Goal: Transaction & Acquisition: Purchase product/service

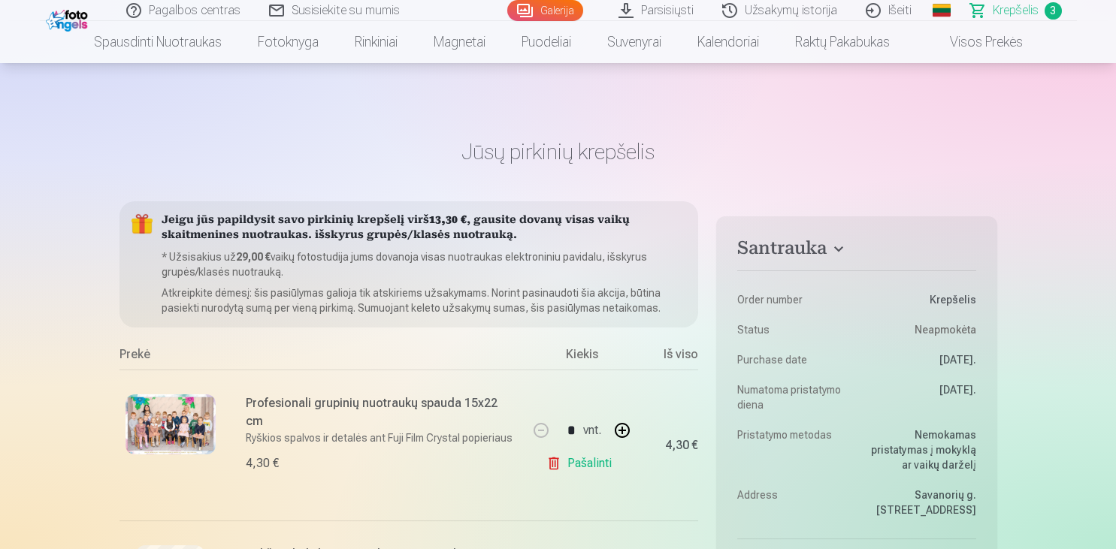
scroll to position [237, 0]
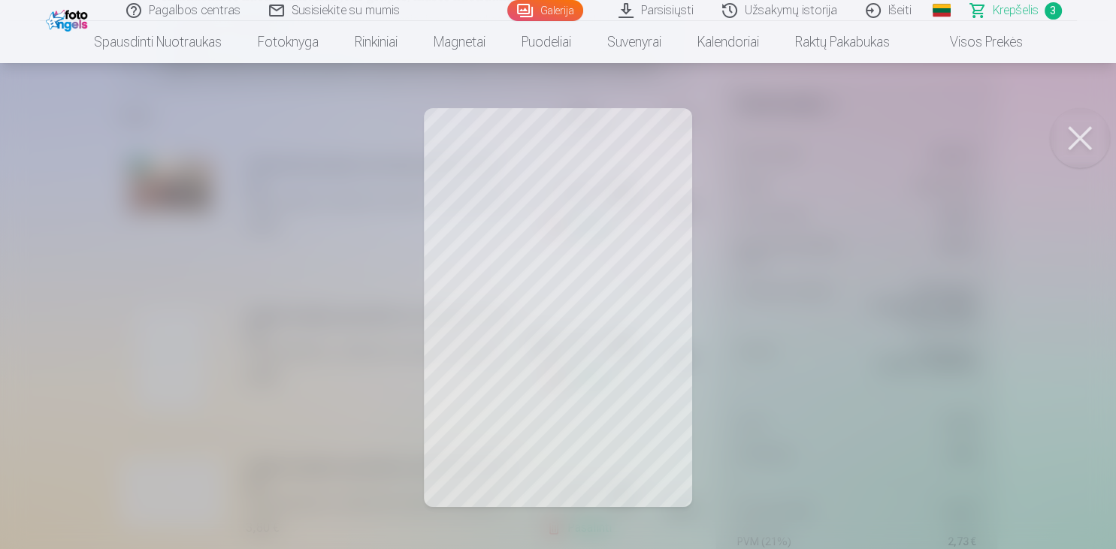
click at [1096, 127] on button at bounding box center [1080, 138] width 60 height 60
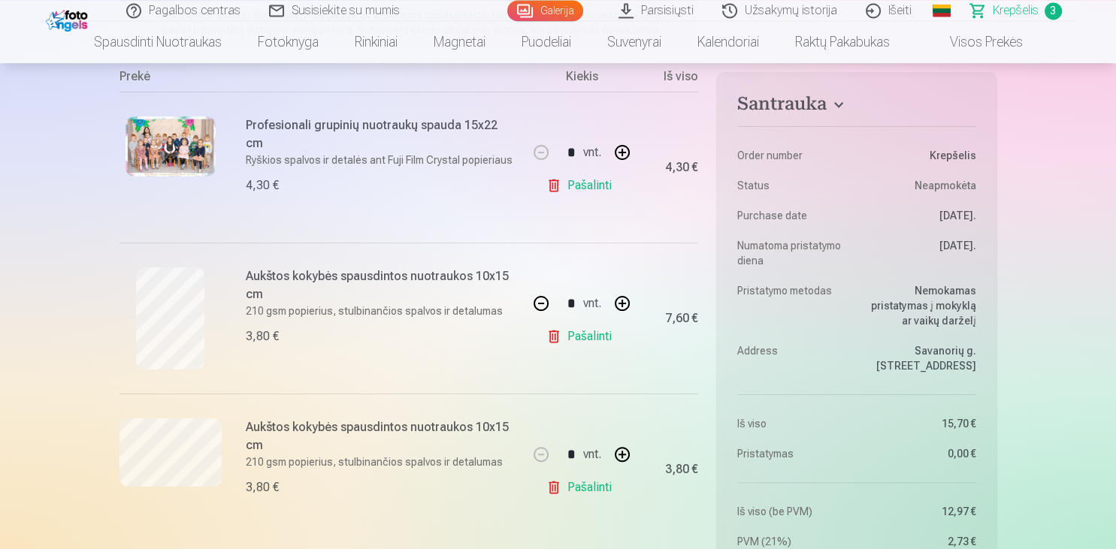
scroll to position [397, 0]
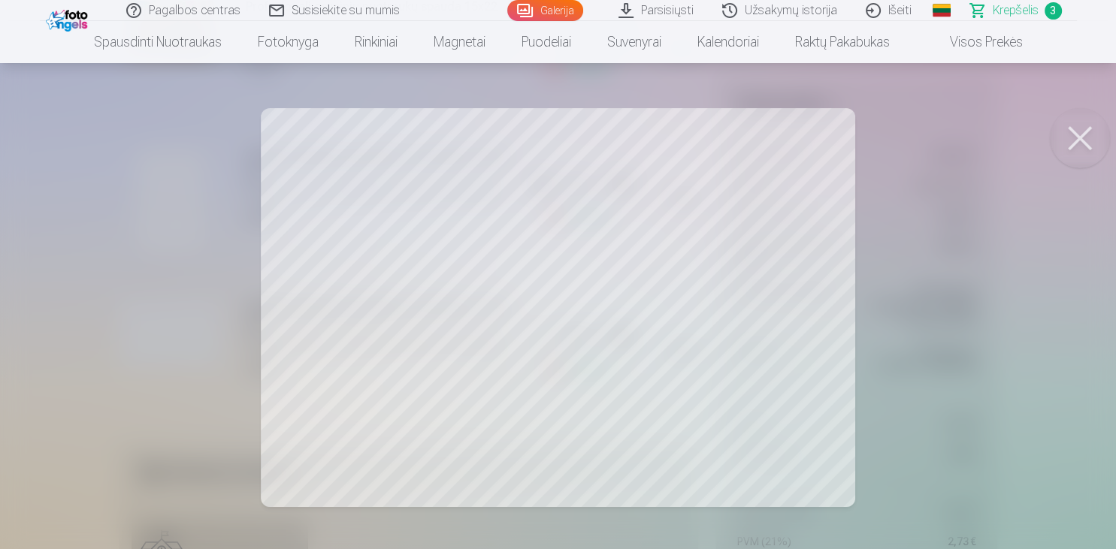
click at [1065, 126] on button at bounding box center [1080, 138] width 60 height 60
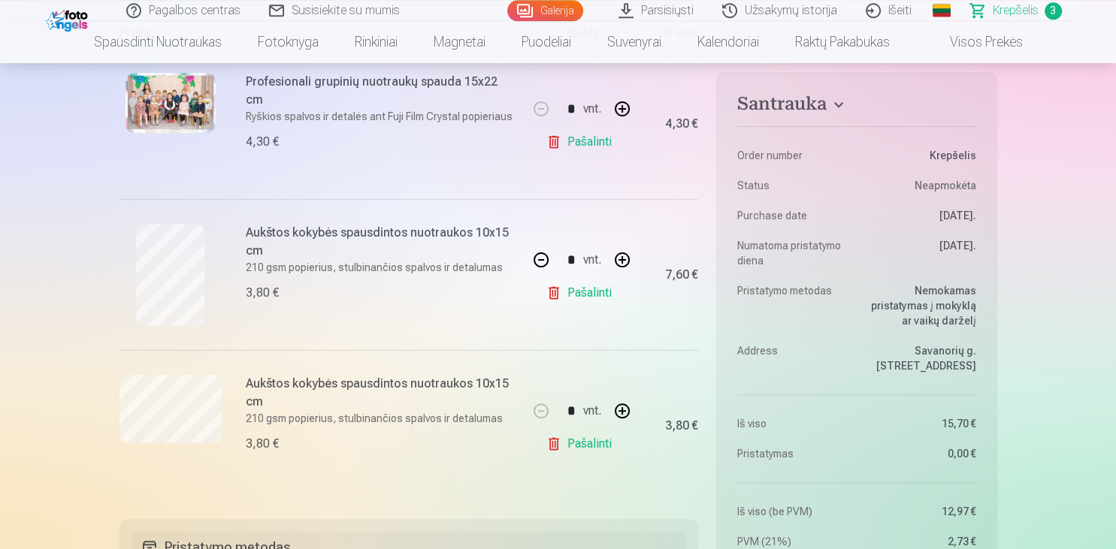
scroll to position [317, 0]
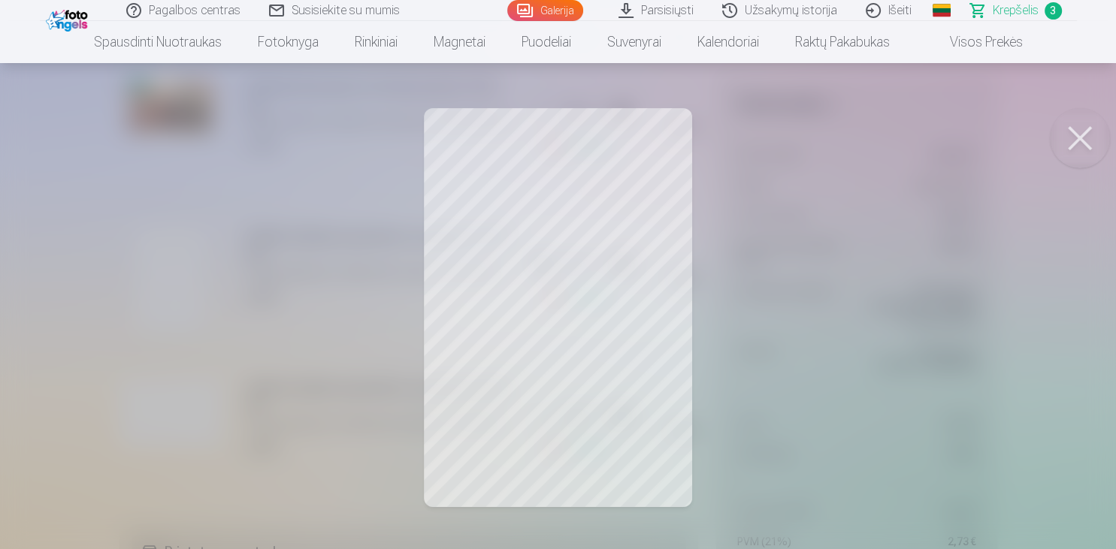
click at [1071, 140] on button at bounding box center [1080, 138] width 60 height 60
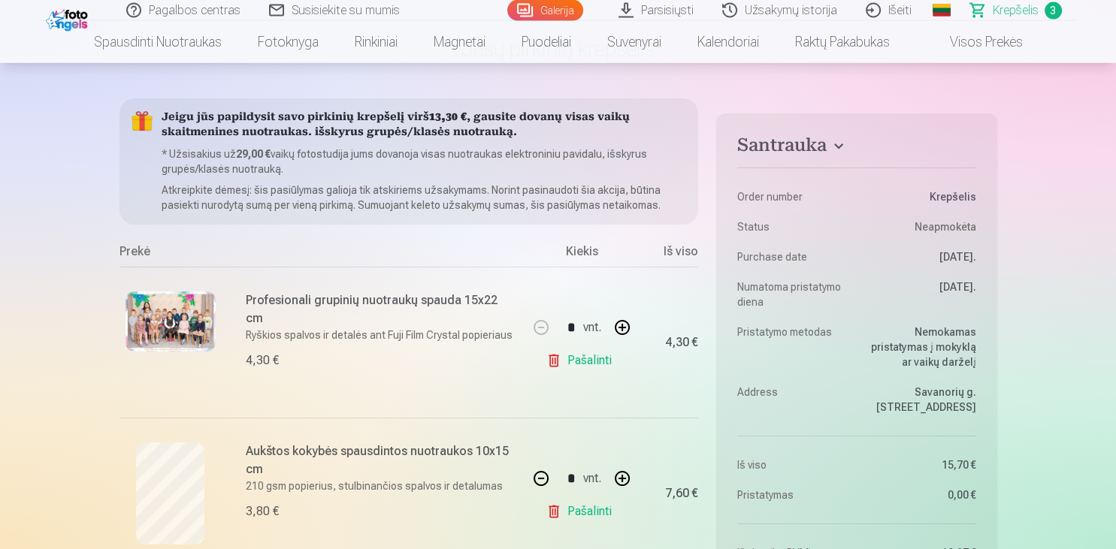
scroll to position [79, 0]
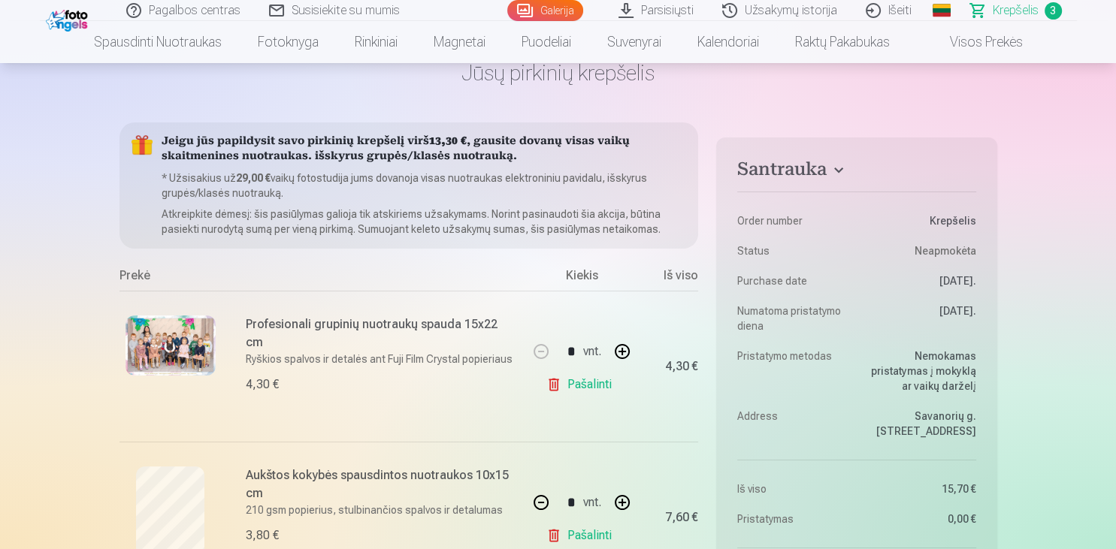
click at [187, 335] on img at bounding box center [170, 346] width 90 height 60
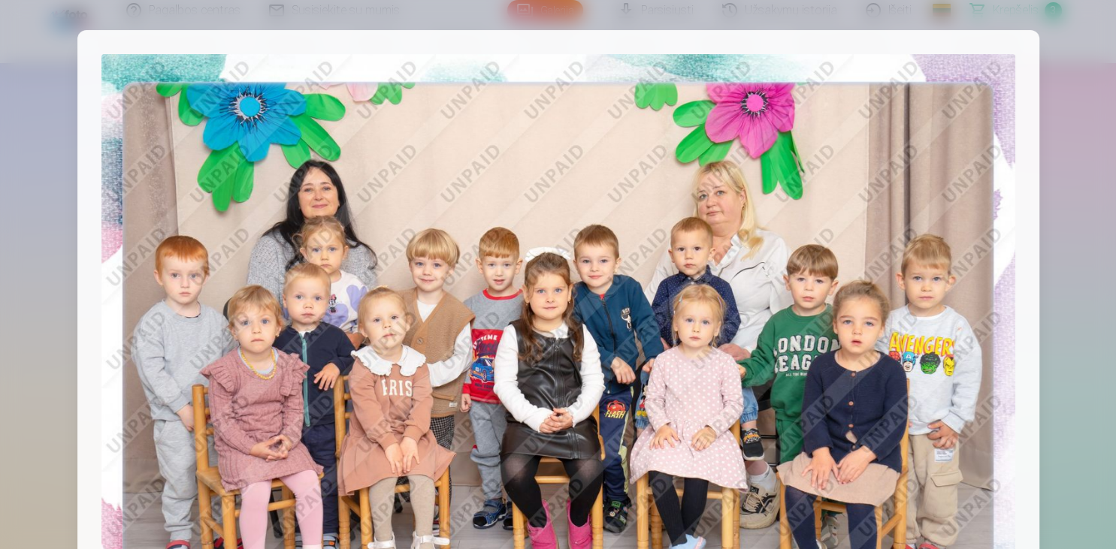
click at [1098, 123] on div at bounding box center [558, 274] width 1116 height 549
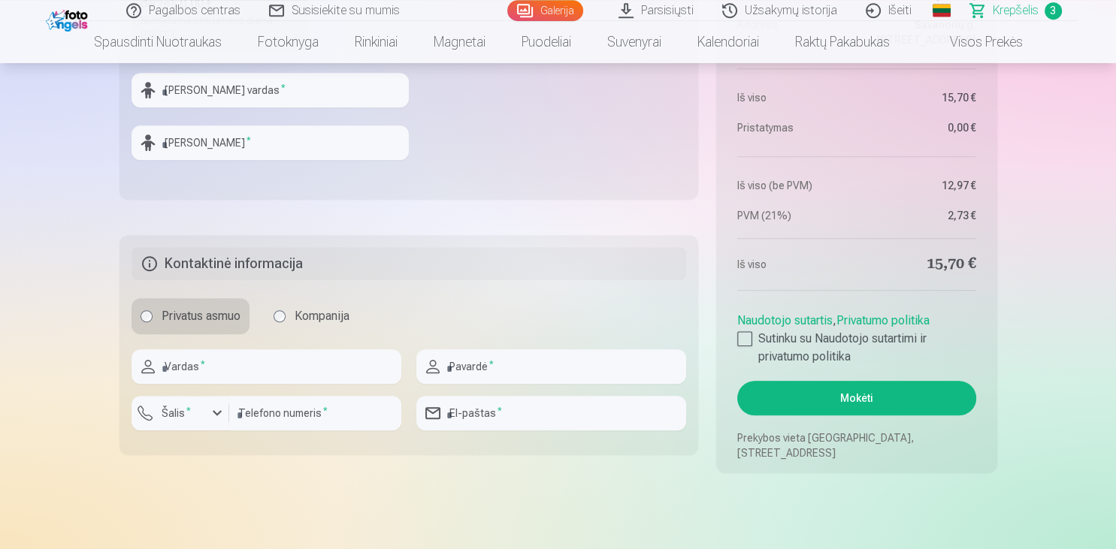
scroll to position [1031, 0]
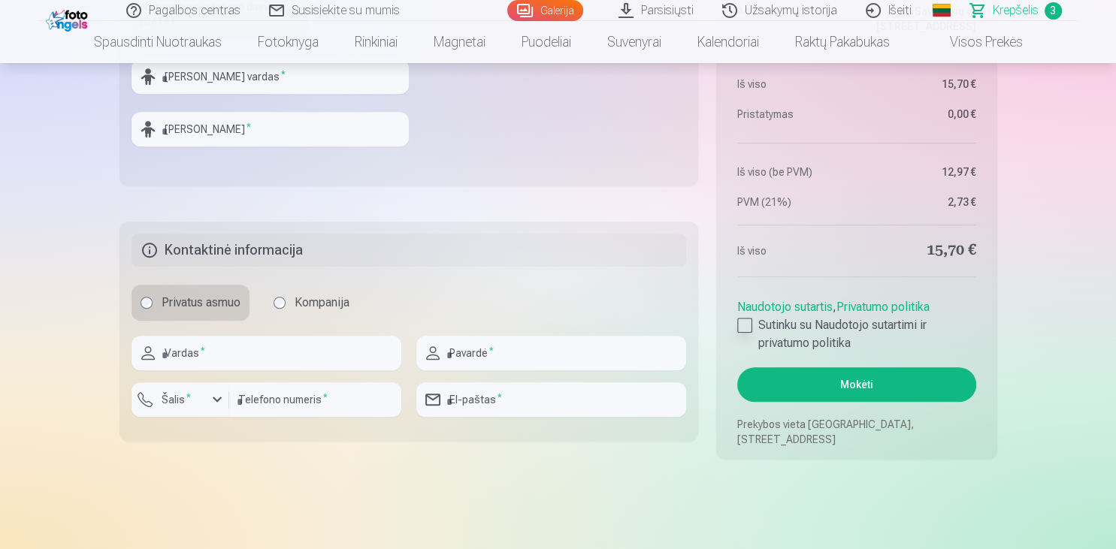
click at [748, 324] on div at bounding box center [744, 325] width 15 height 15
click at [892, 387] on button "Mokėti" at bounding box center [856, 384] width 238 height 35
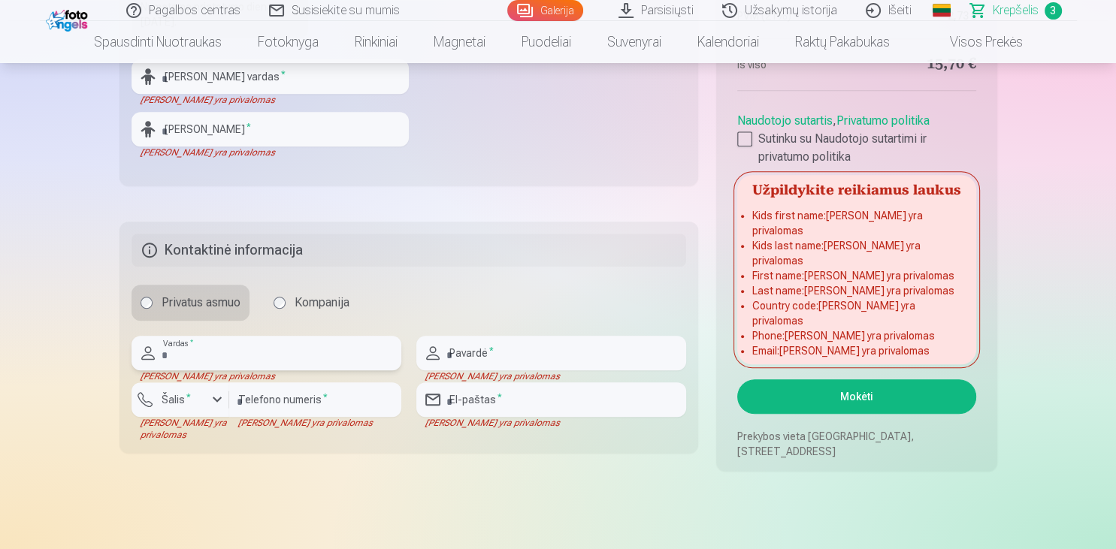
type input "*"
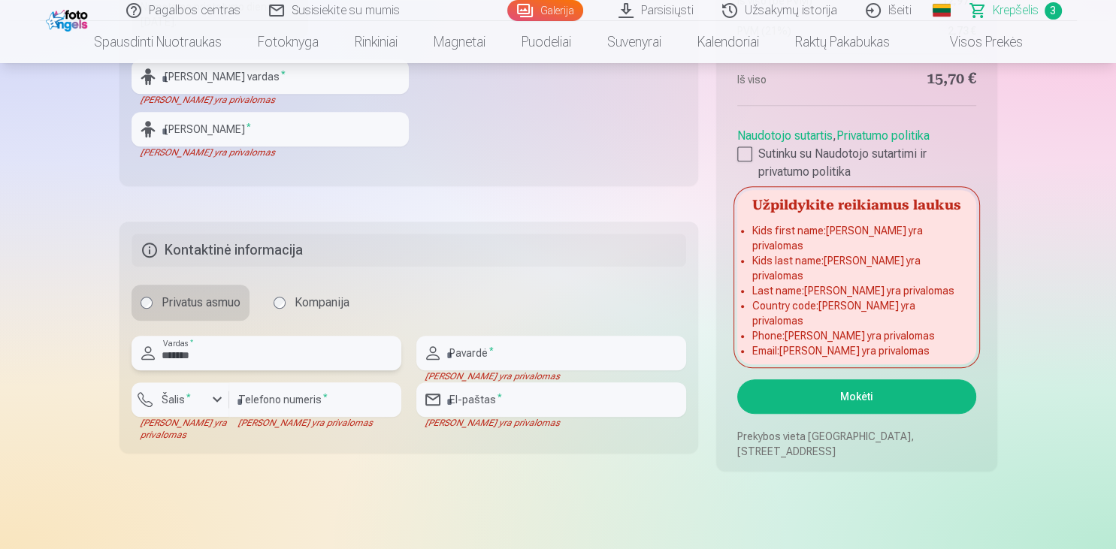
type input "*******"
click at [528, 351] on input "text" at bounding box center [551, 353] width 270 height 35
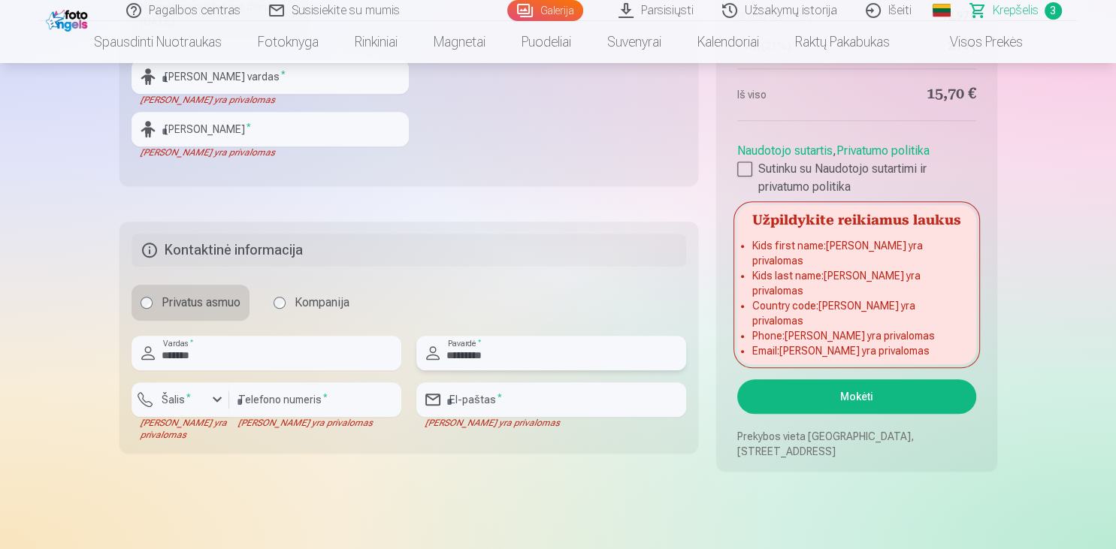
type input "*********"
click at [319, 401] on input "number" at bounding box center [315, 399] width 172 height 35
click at [509, 403] on input "email" at bounding box center [551, 399] width 270 height 35
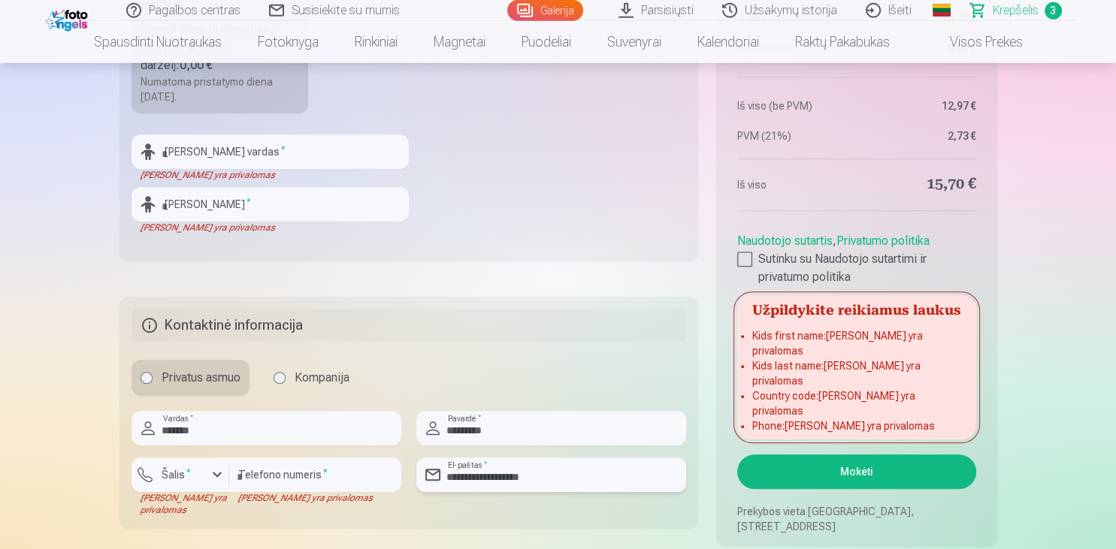
scroll to position [952, 0]
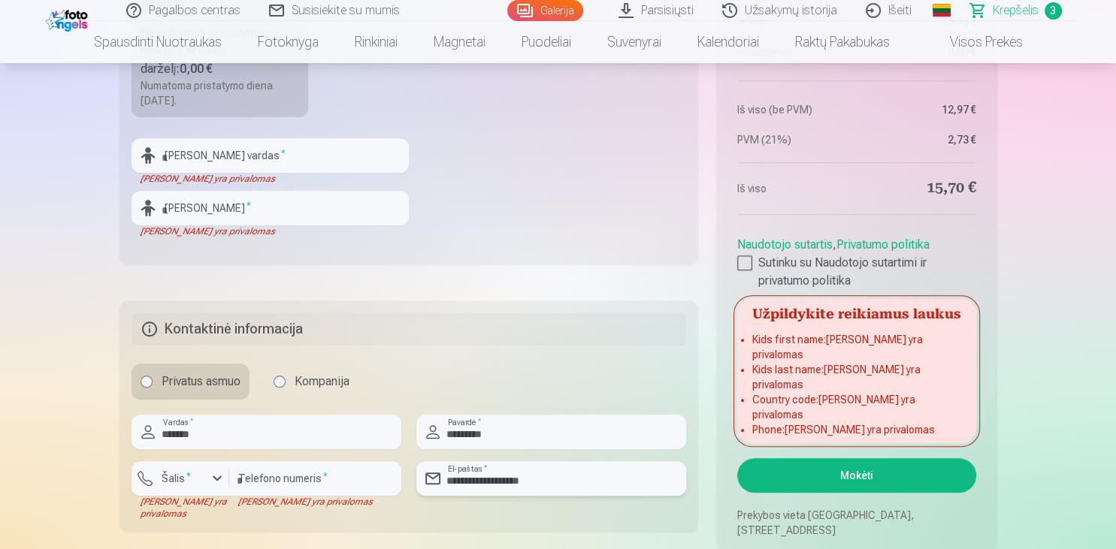
type input "**********"
click at [287, 143] on input "text" at bounding box center [269, 155] width 277 height 35
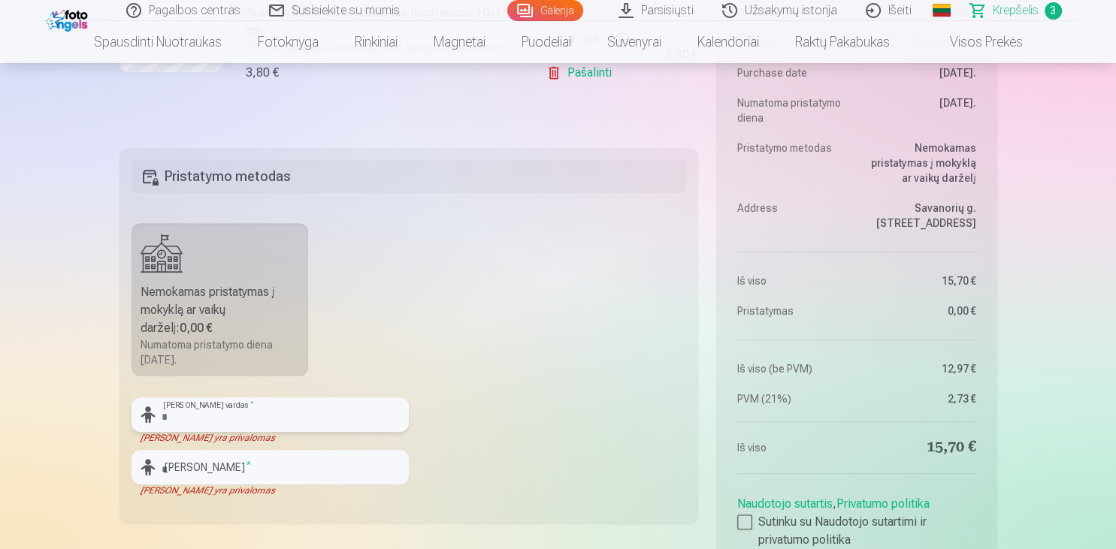
scroll to position [793, 0]
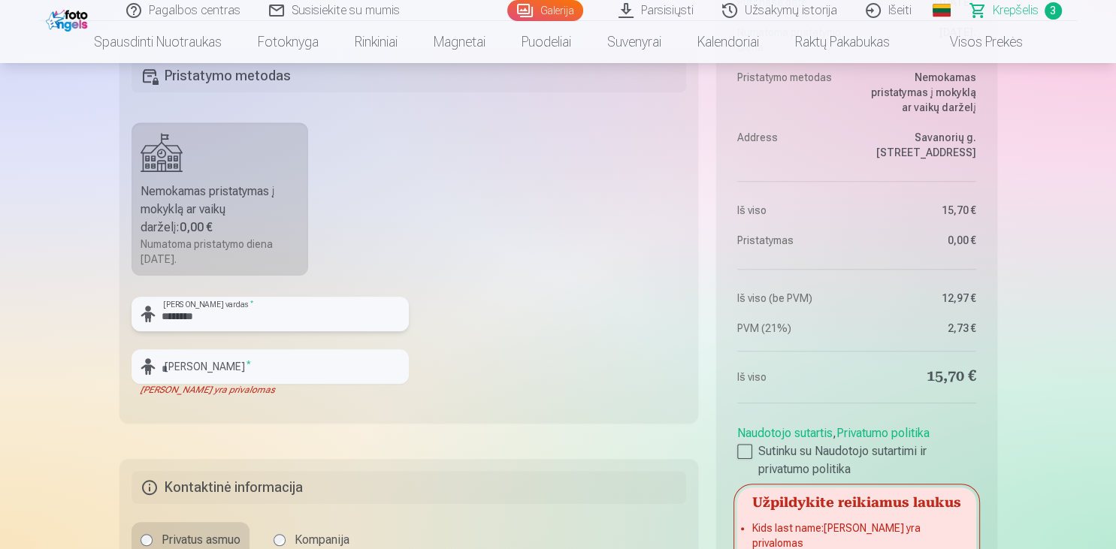
type input "********"
click at [298, 369] on input "text" at bounding box center [269, 366] width 277 height 35
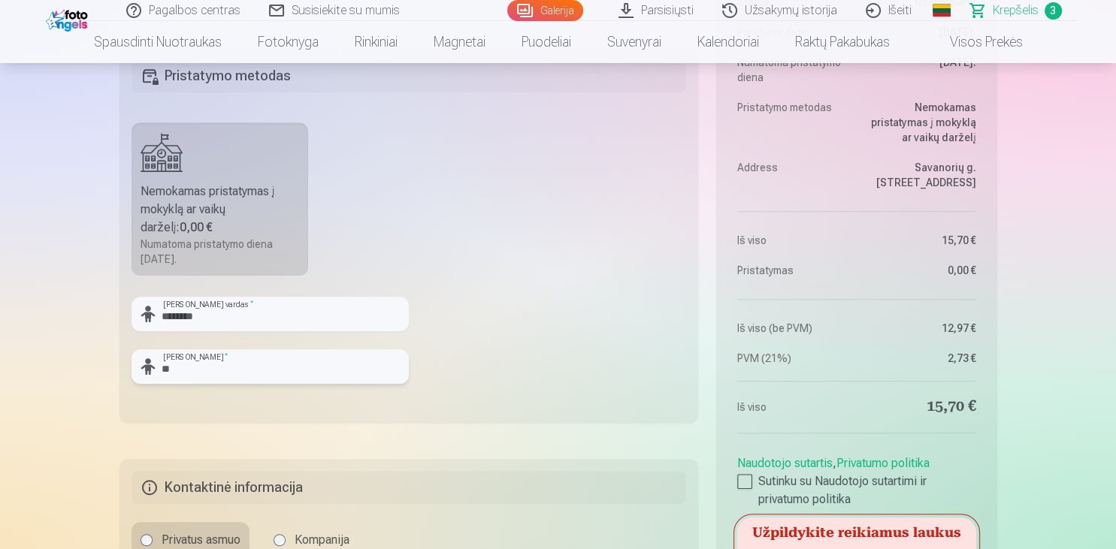
type input "*"
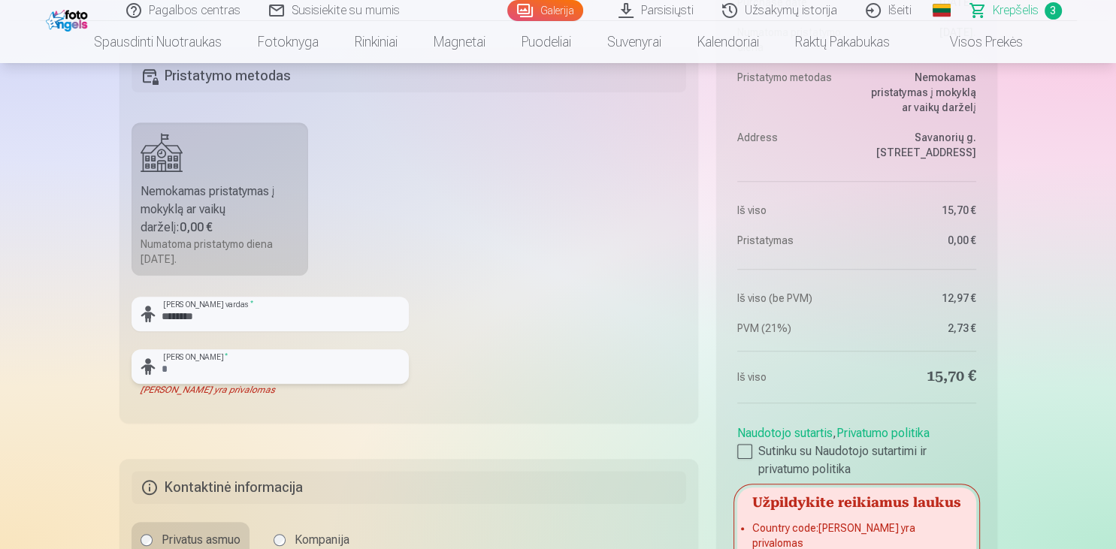
type input "*"
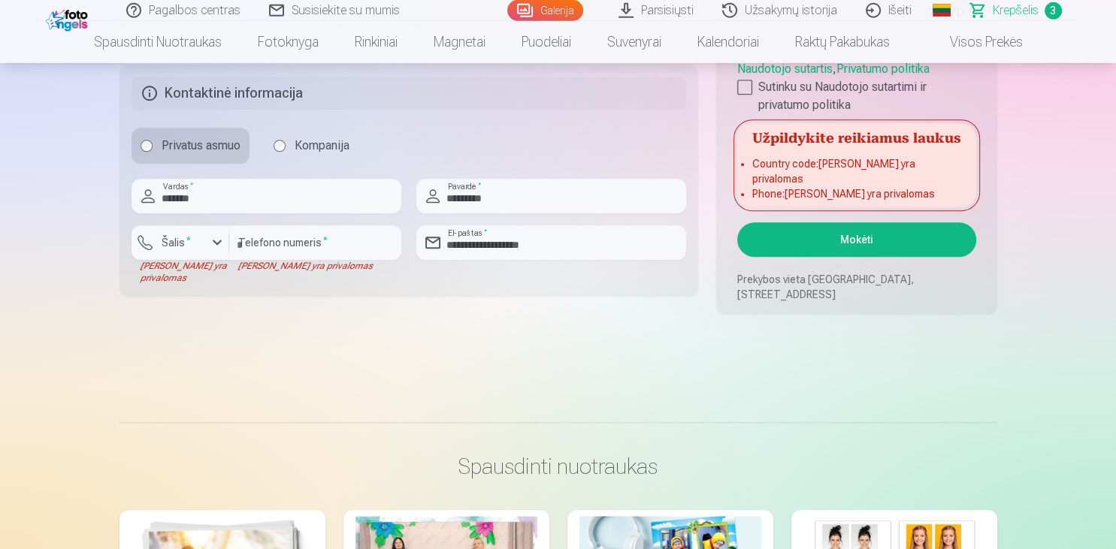
scroll to position [1190, 0]
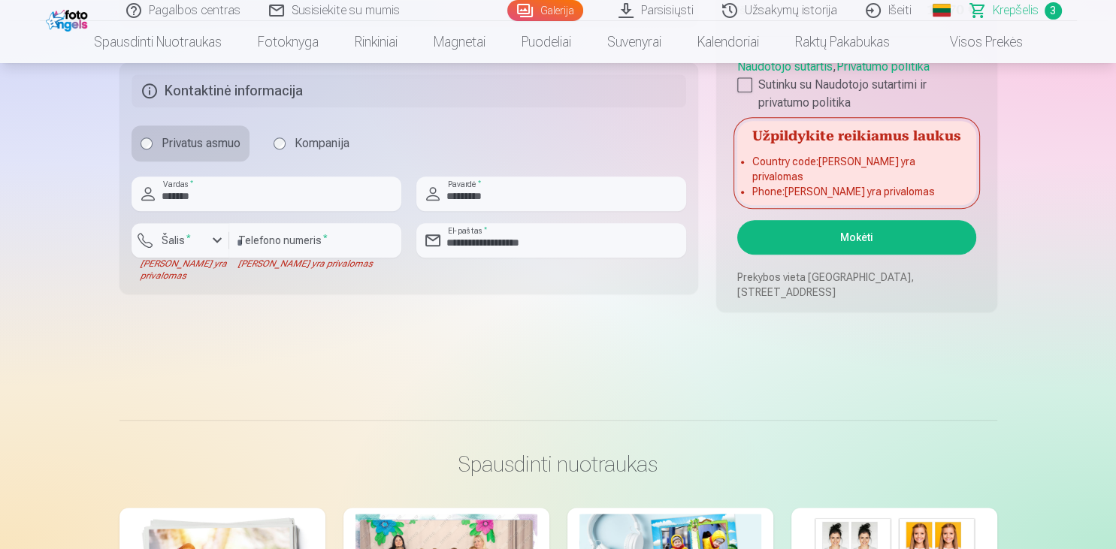
type input "*******"
click at [890, 236] on button "Mokėti" at bounding box center [856, 237] width 238 height 35
click at [227, 247] on button "Šalis *" at bounding box center [180, 240] width 98 height 35
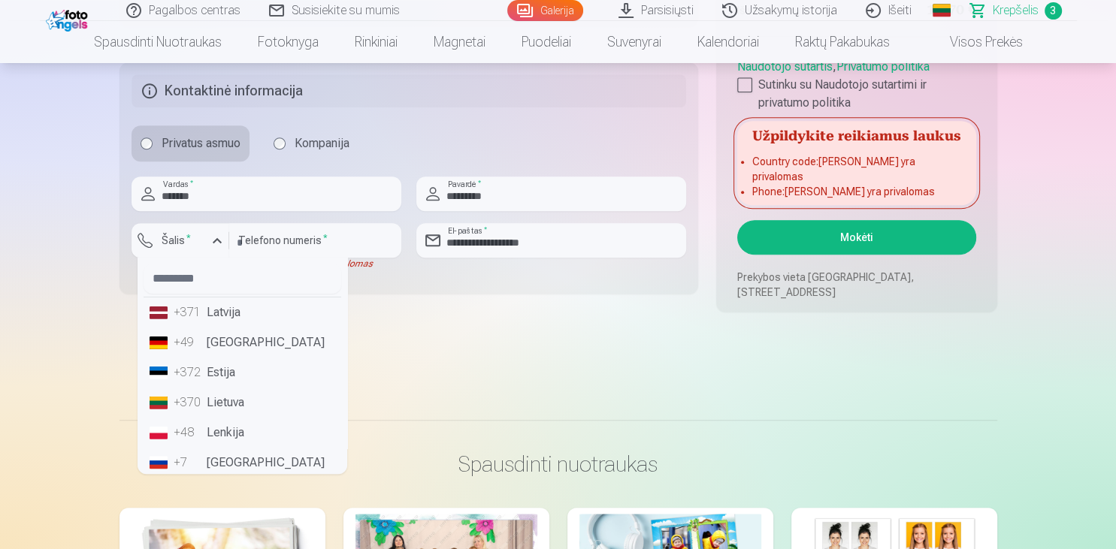
click at [247, 413] on li "+370 Lietuva" at bounding box center [243, 403] width 198 height 30
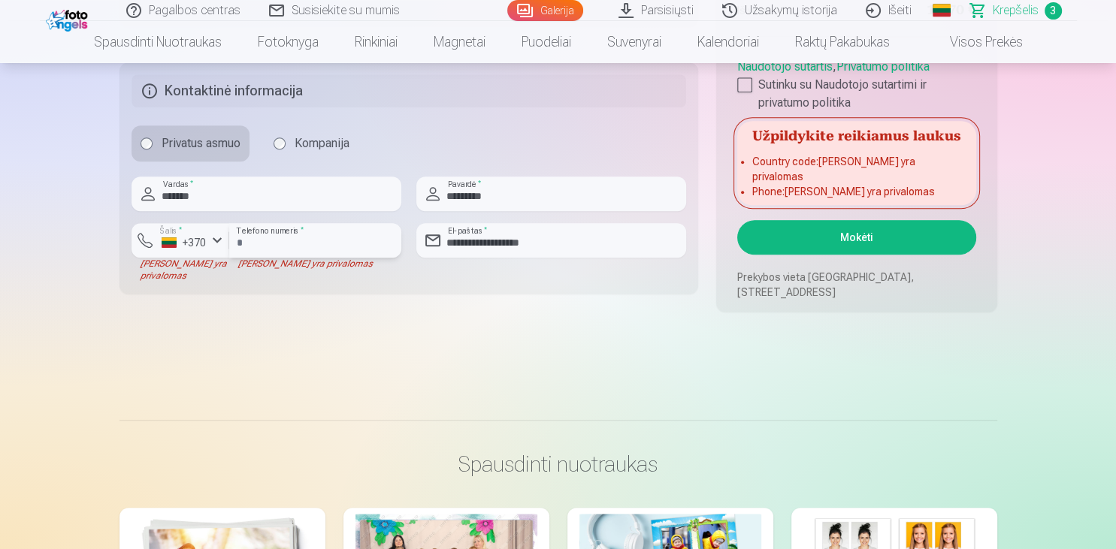
click at [263, 247] on input "number" at bounding box center [315, 240] width 172 height 35
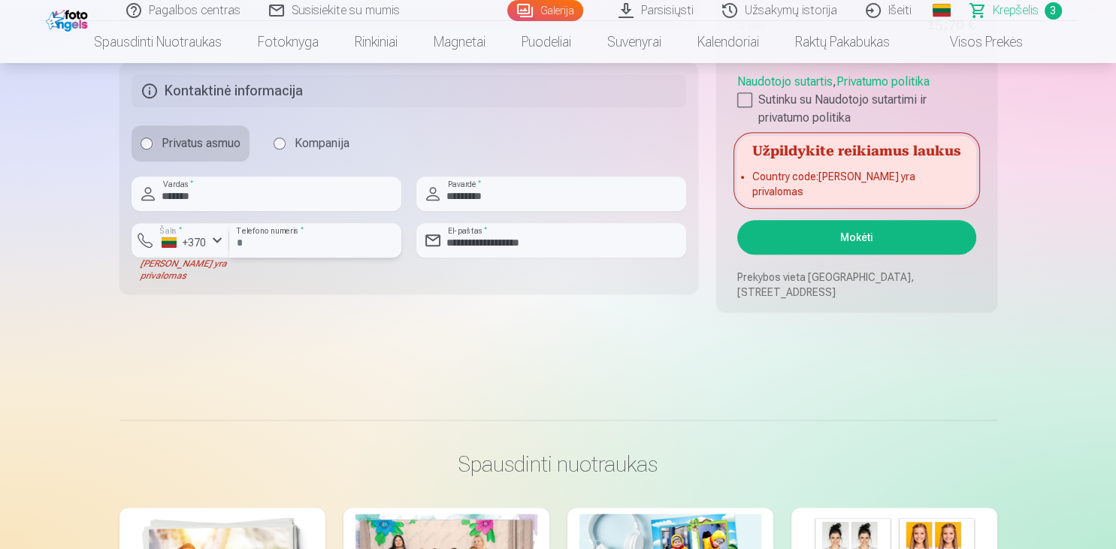
type input "********"
drag, startPoint x: 867, startPoint y: 393, endPoint x: 888, endPoint y: 293, distance: 102.1
click at [858, 231] on button "Mokėti" at bounding box center [856, 237] width 238 height 35
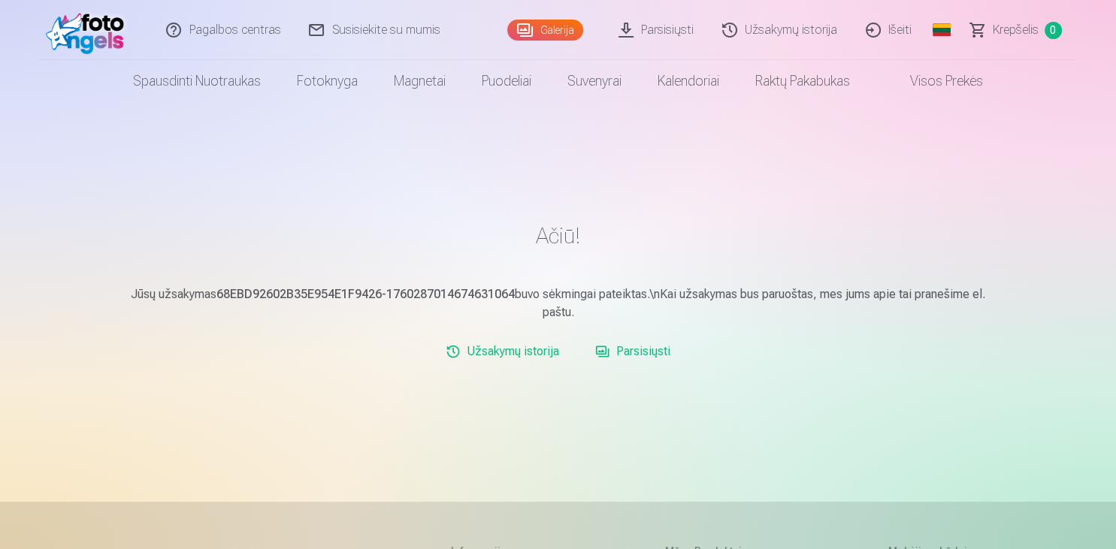
click at [633, 351] on link "Parsisiųsti" at bounding box center [632, 352] width 87 height 30
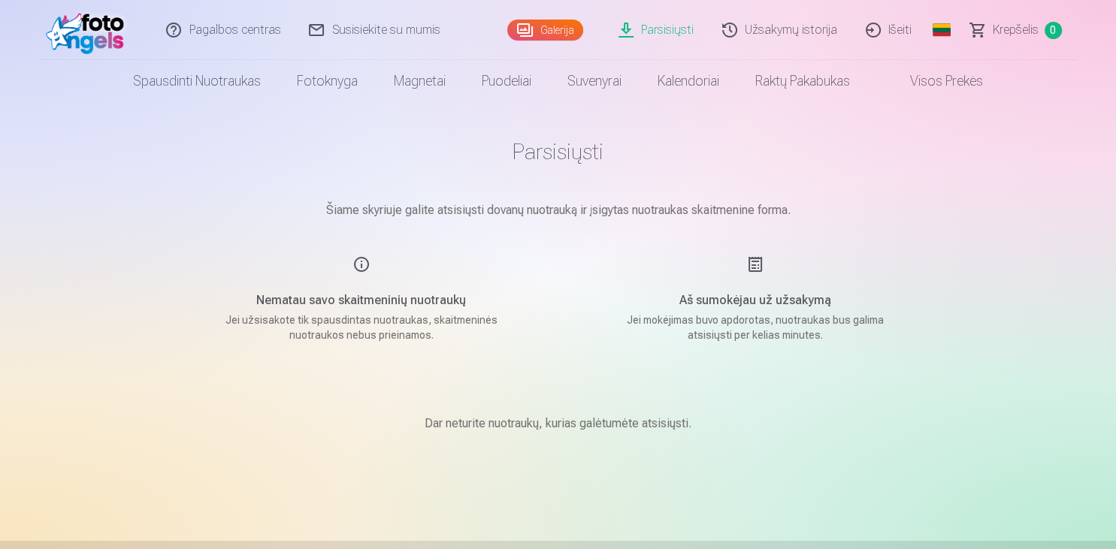
click at [669, 31] on link "Parsisiųsti" at bounding box center [657, 30] width 104 height 60
click at [557, 26] on link "Galerija" at bounding box center [545, 30] width 76 height 21
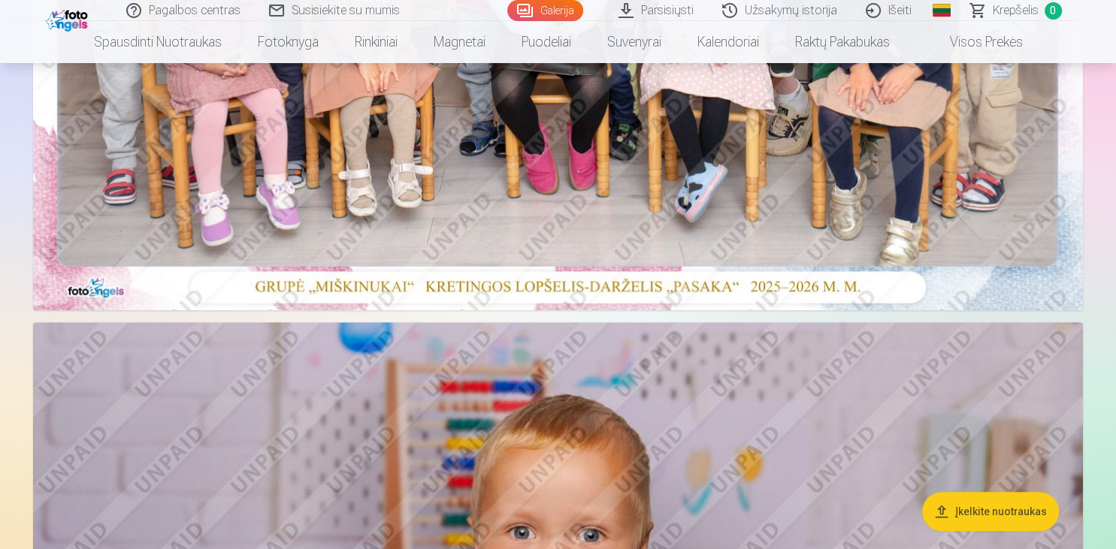
scroll to position [872, 0]
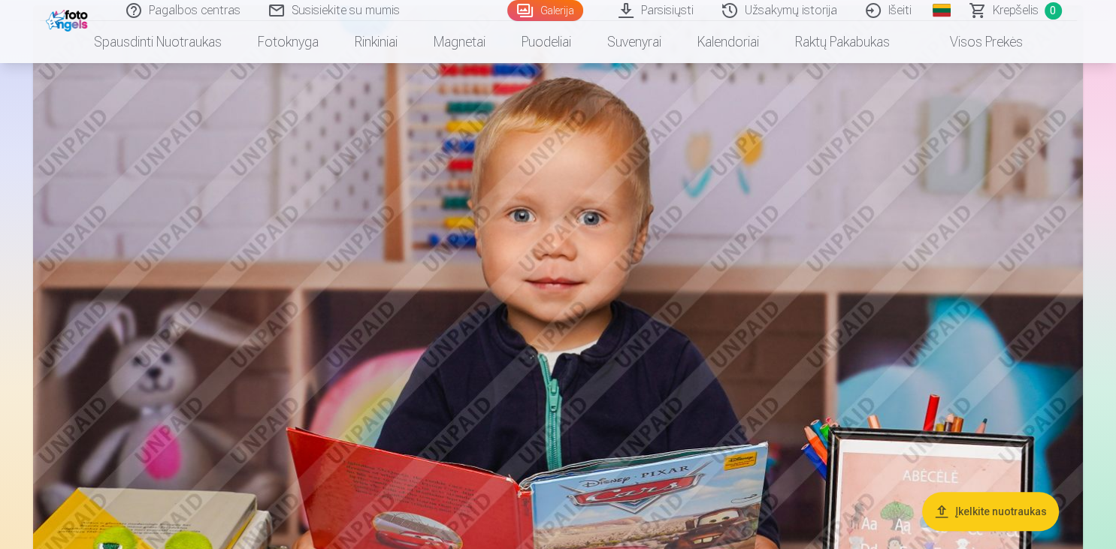
click at [701, 296] on img at bounding box center [558, 355] width 1050 height 700
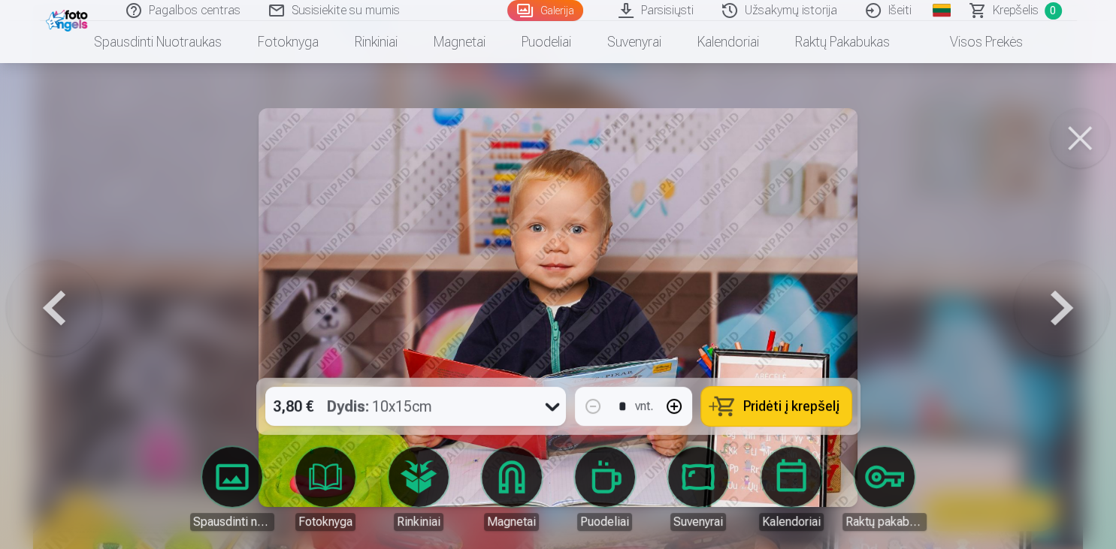
click at [678, 9] on link "Parsisiųsti" at bounding box center [657, 10] width 104 height 21
